Goal: Entertainment & Leisure: Browse casually

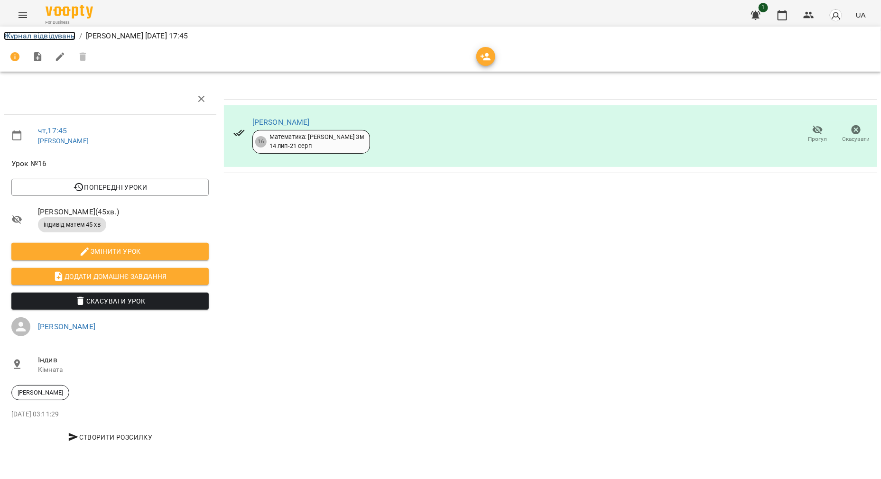
click at [32, 40] on link "Журнал відвідувань" at bounding box center [40, 35] width 72 height 9
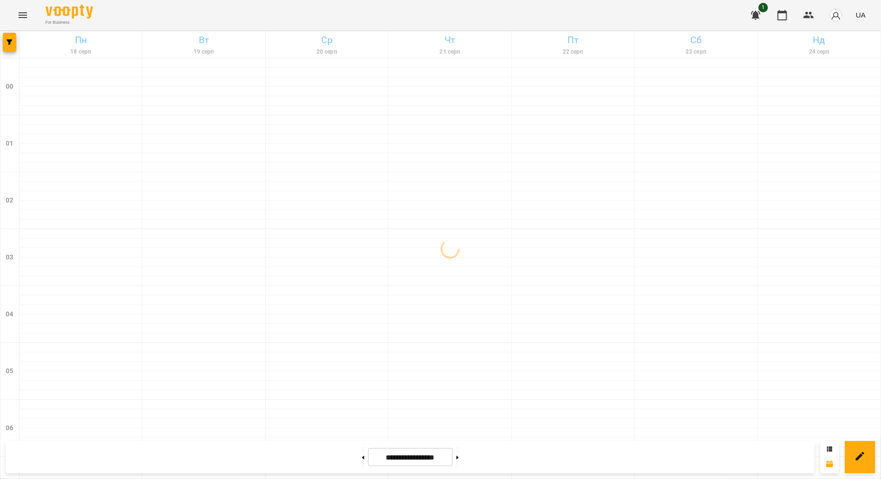
click at [19, 20] on icon "Menu" at bounding box center [22, 14] width 11 height 11
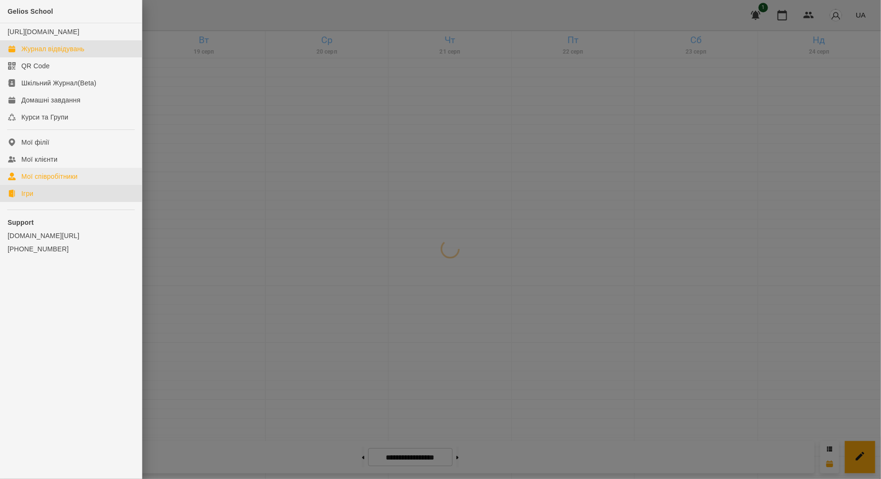
click at [20, 197] on link "Ігри" at bounding box center [71, 193] width 142 height 17
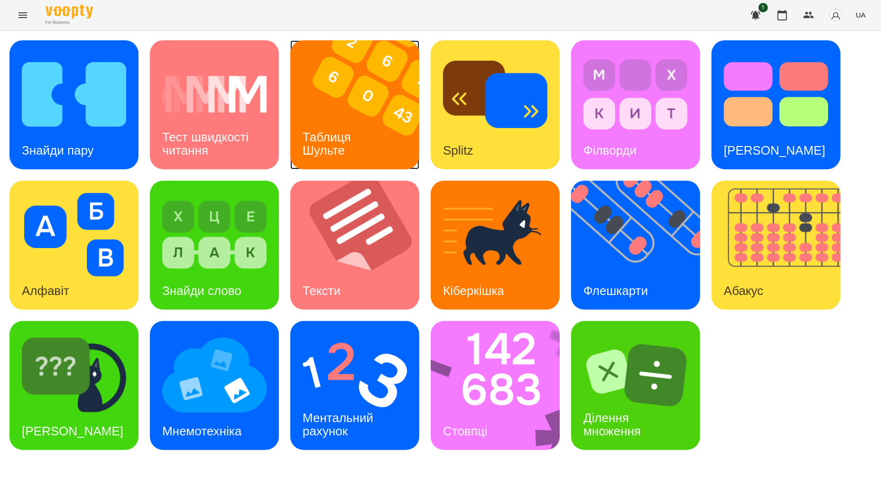
click at [375, 111] on img at bounding box center [360, 104] width 141 height 129
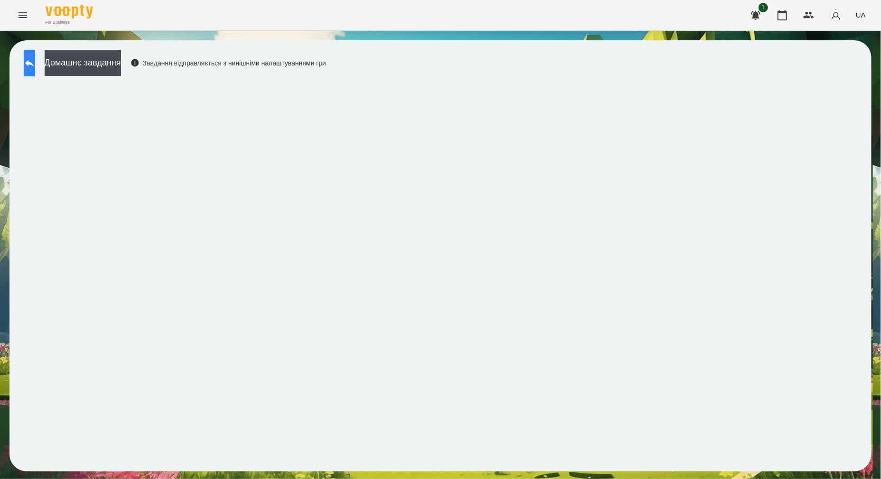
click at [35, 63] on icon at bounding box center [29, 62] width 11 height 11
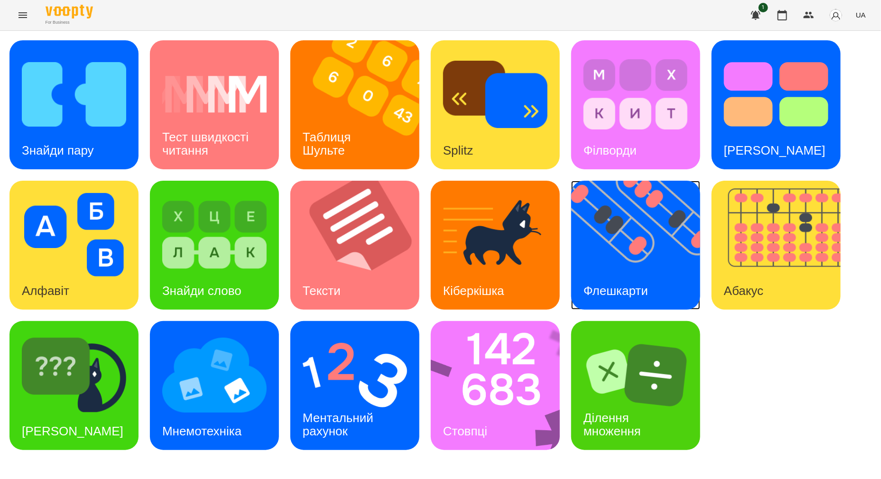
click at [641, 250] on img at bounding box center [641, 245] width 141 height 129
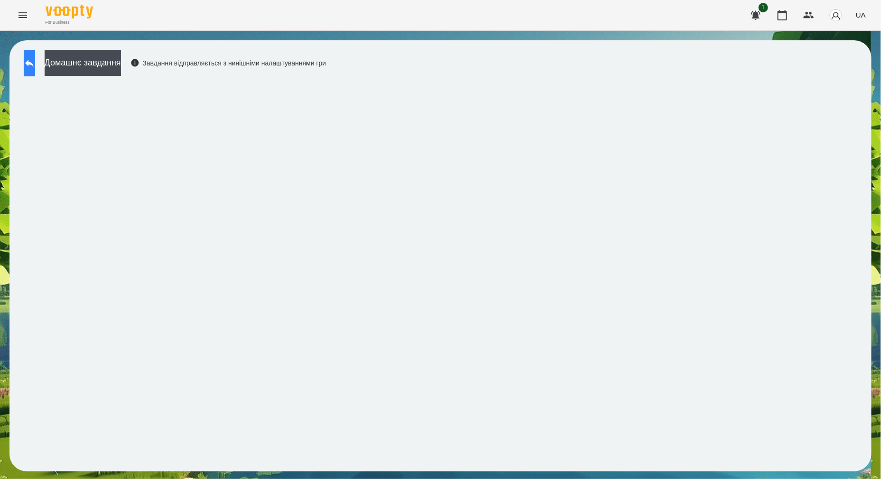
click at [35, 71] on button at bounding box center [29, 63] width 11 height 27
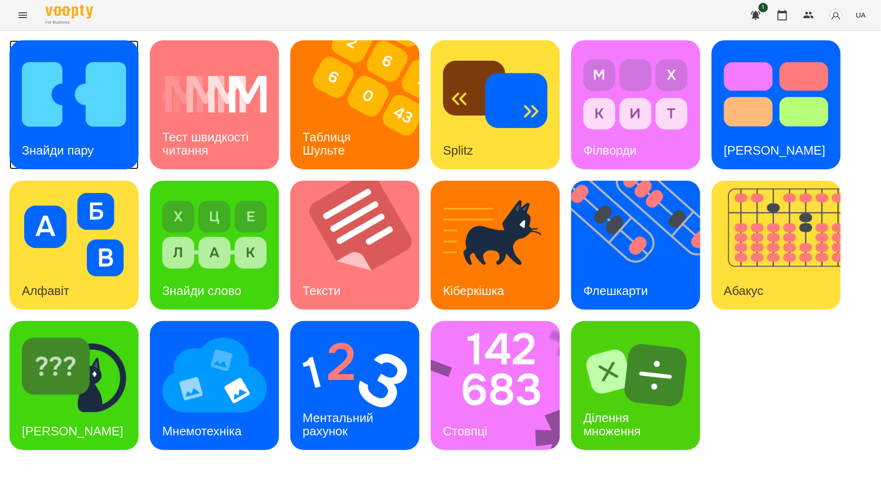
click at [53, 147] on h3 "Знайди пару" at bounding box center [58, 150] width 72 height 14
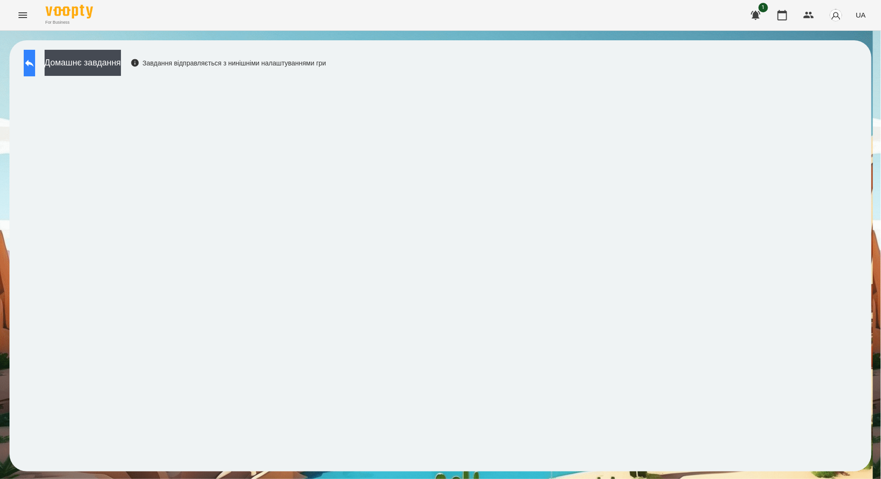
click at [33, 64] on button at bounding box center [29, 63] width 11 height 27
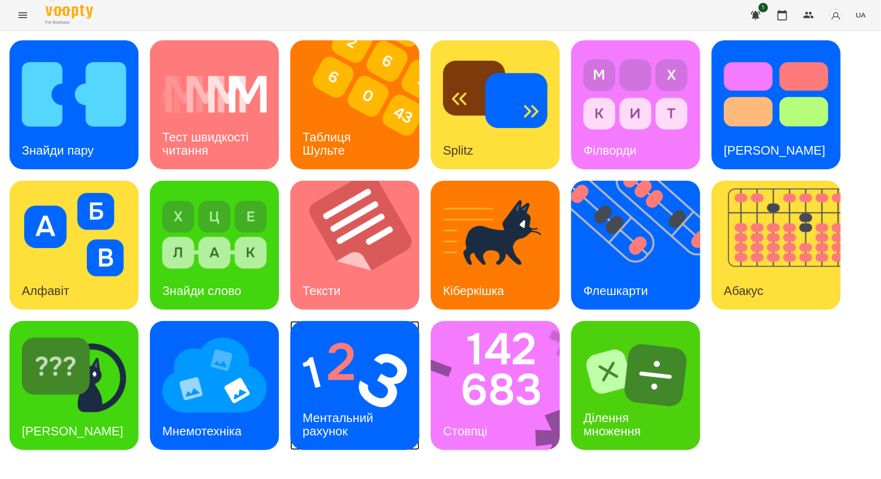
click at [322, 377] on img at bounding box center [355, 374] width 104 height 83
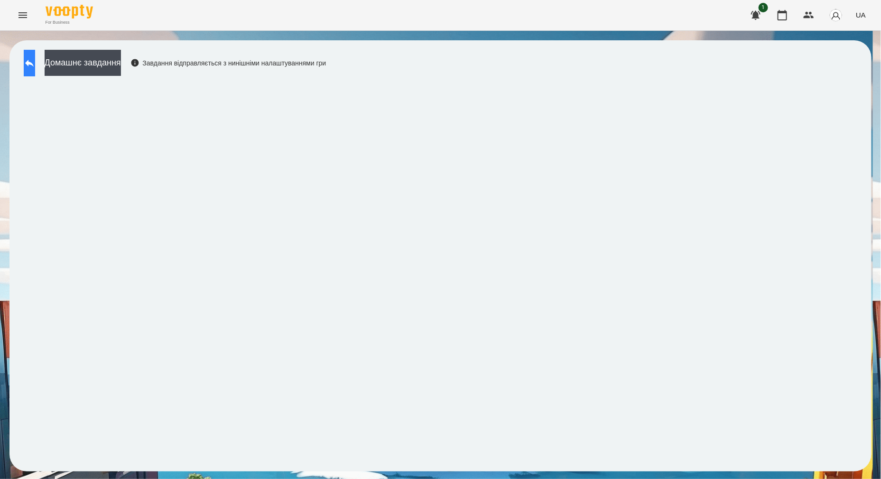
click at [29, 61] on button at bounding box center [29, 63] width 11 height 27
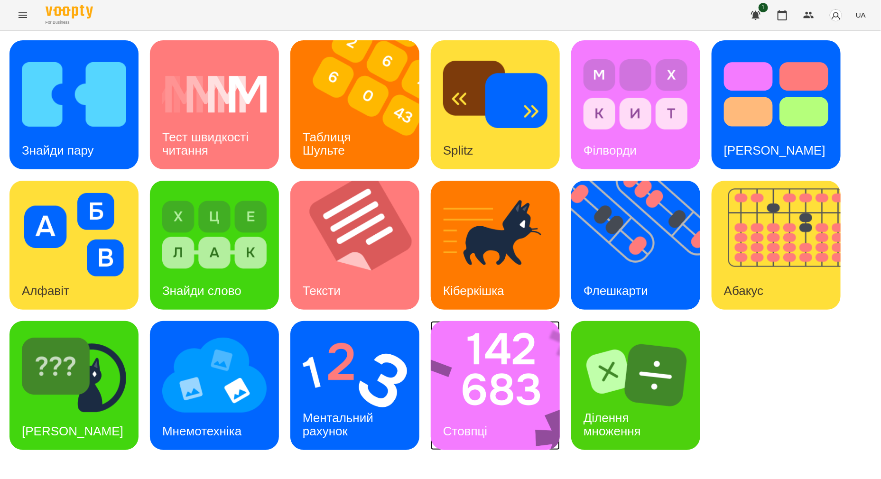
click at [524, 387] on img at bounding box center [501, 385] width 141 height 129
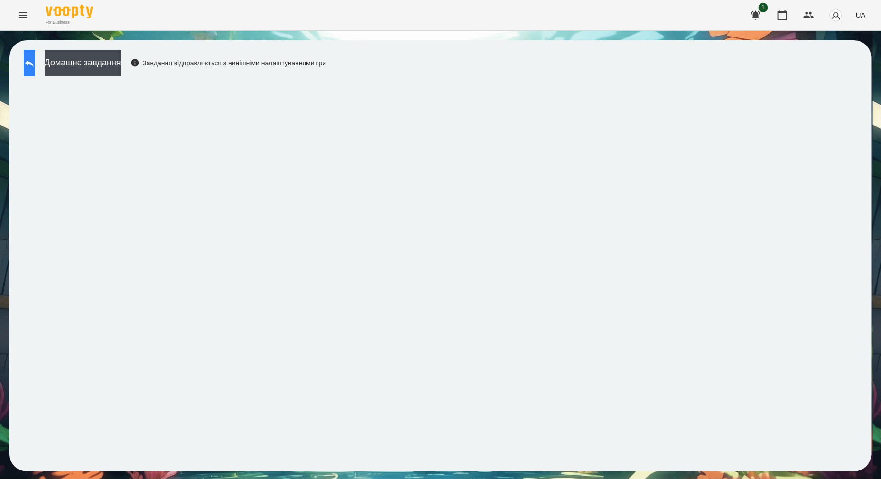
click at [31, 64] on button at bounding box center [29, 63] width 11 height 27
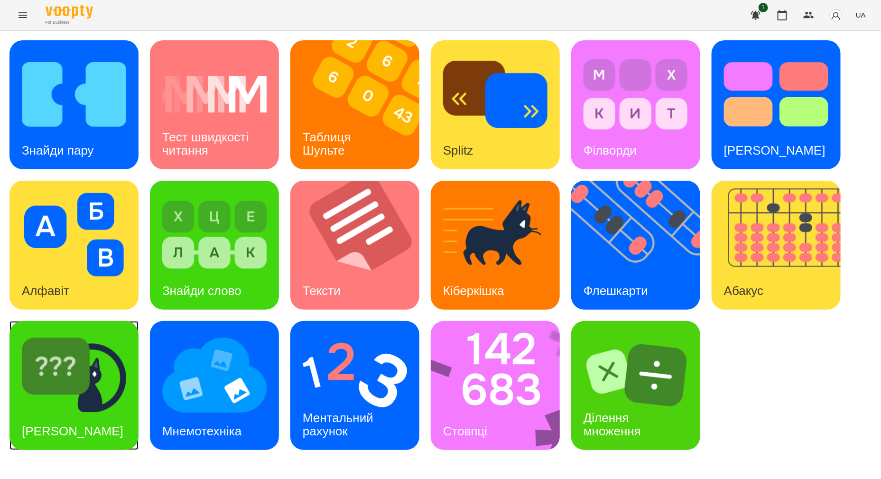
click at [83, 421] on div "Знайди Кіберкішку" at bounding box center [72, 431] width 126 height 37
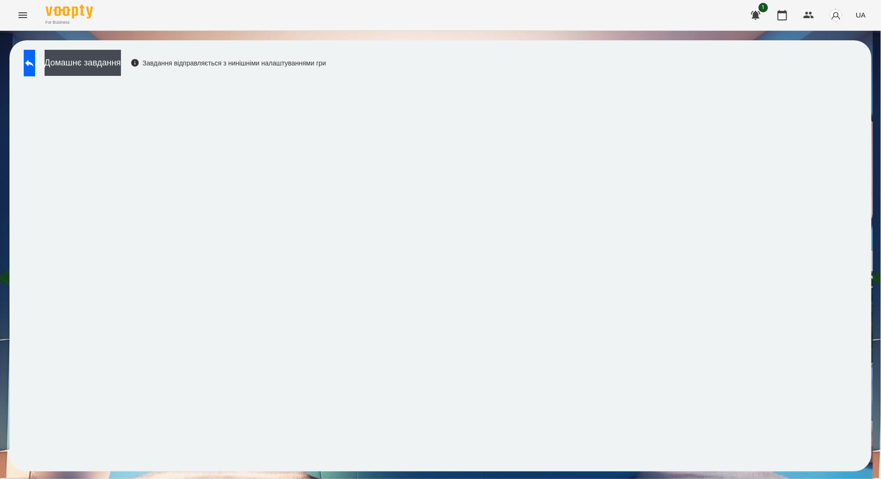
click at [18, 22] on button "Menu" at bounding box center [22, 15] width 23 height 23
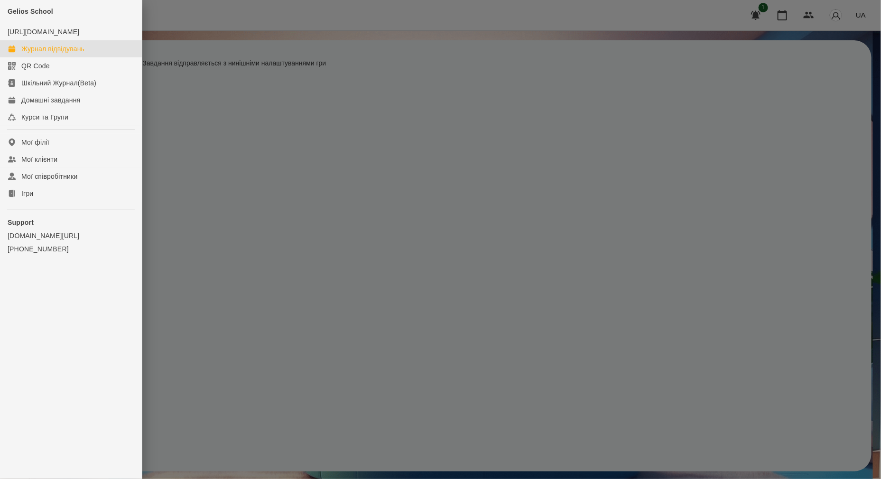
drag, startPoint x: 57, startPoint y: 59, endPoint x: 62, endPoint y: 60, distance: 5.3
click at [57, 54] on div "Журнал відвідувань" at bounding box center [52, 48] width 63 height 9
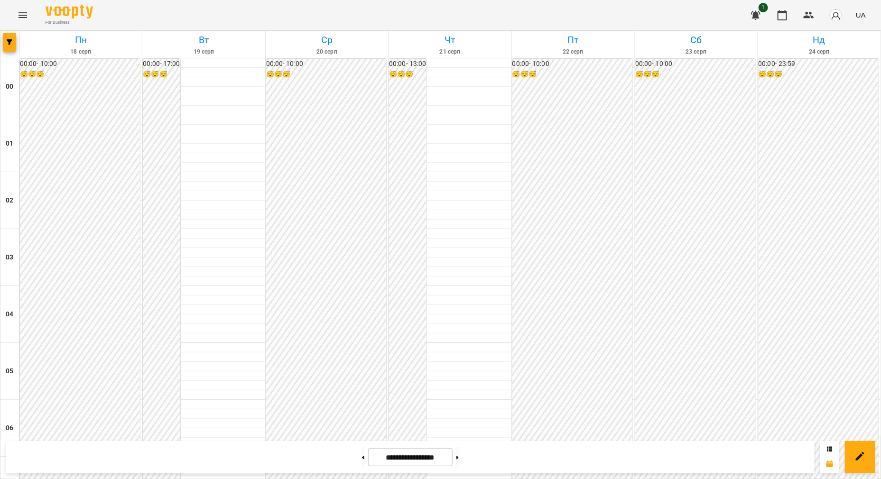
scroll to position [988, 0]
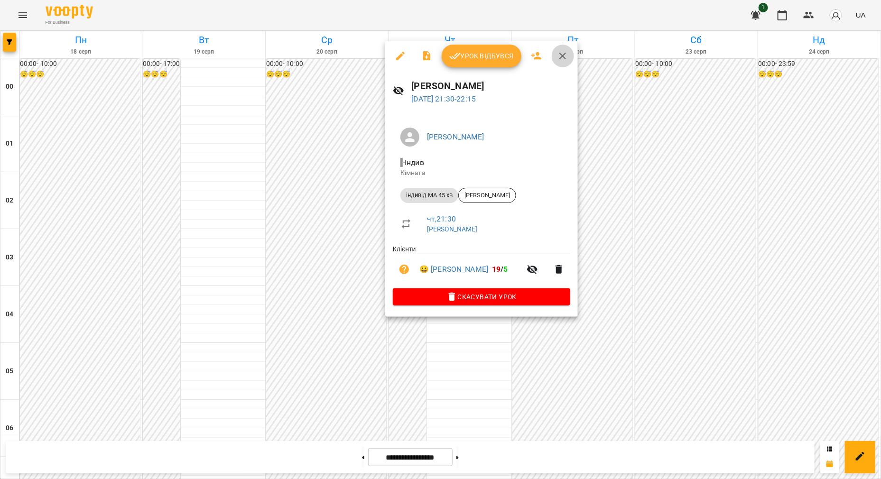
click at [560, 52] on icon "button" at bounding box center [562, 55] width 11 height 11
